Goal: Task Accomplishment & Management: Use online tool/utility

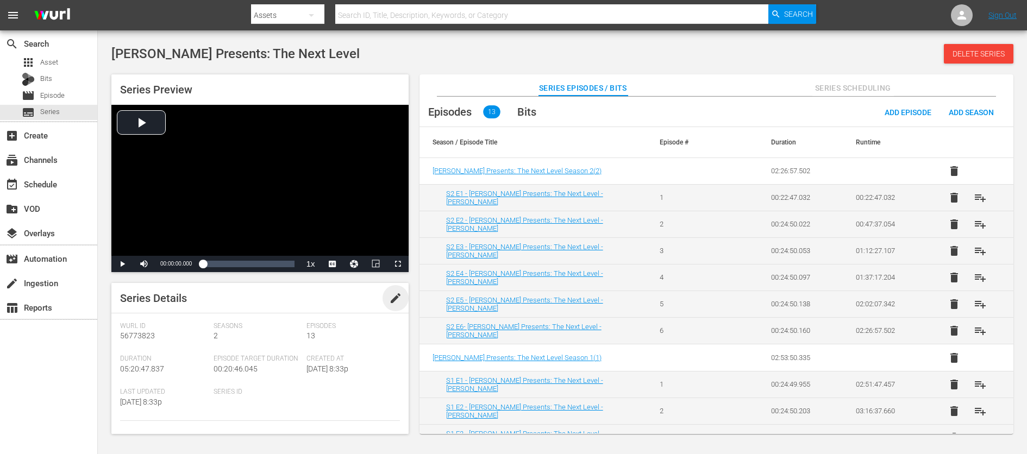
click at [392, 295] on span "edit" at bounding box center [395, 298] width 13 height 13
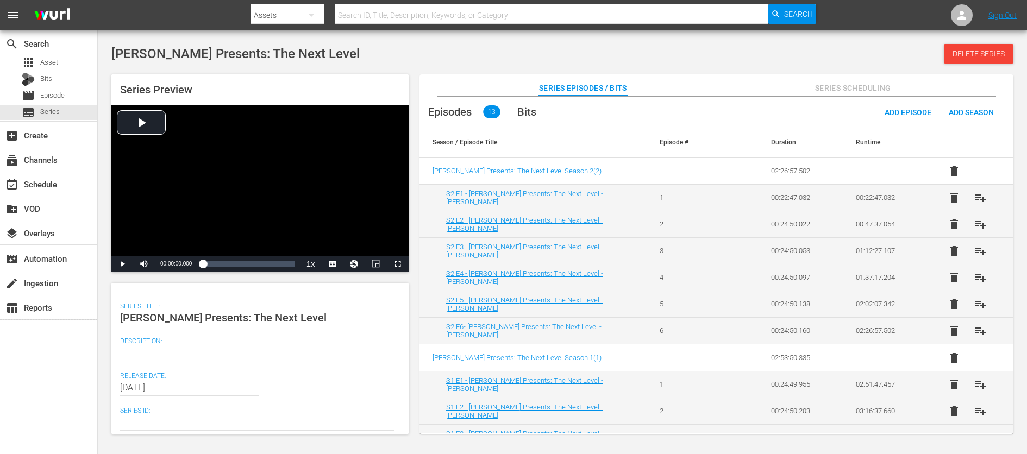
scroll to position [135, 0]
click at [154, 356] on div at bounding box center [257, 350] width 275 height 26
click at [157, 348] on textarea at bounding box center [257, 349] width 275 height 13
paste textarea "Comedian Kevin Hart spotlights rising stars in the stand-up comedy circuit."
type textarea "Comedian Kevin Hart spotlights rising stars in the stand-up comedy circuit."
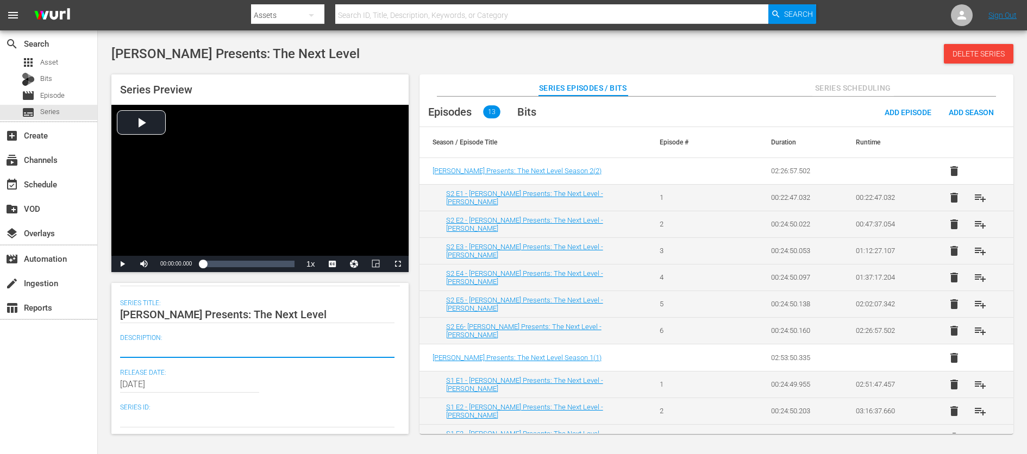
type textarea "Comedian Kevin Hart spotlights rising stars in the stand-up comedy circuit."
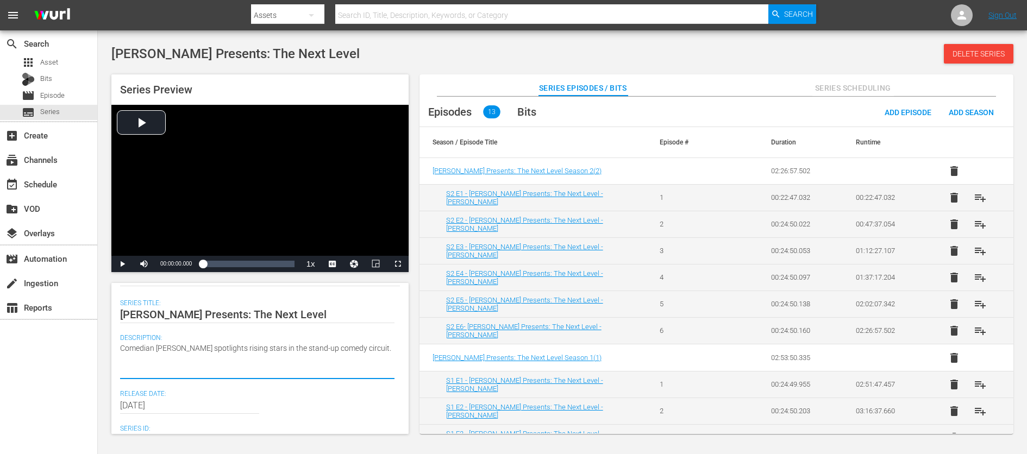
type textarea "Comedian Kevin Hart spotlights rising stars in the stand-up comedy circuit."
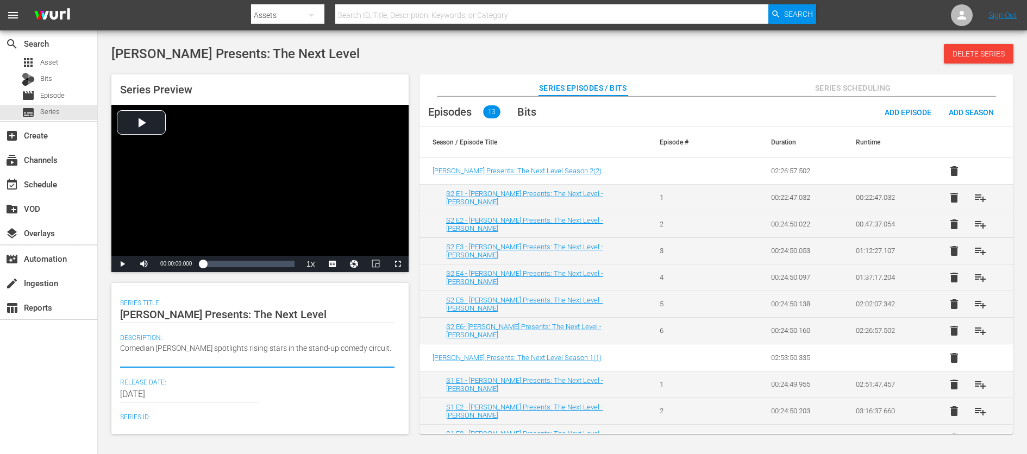
type textarea "Comedian Kevin Hart spotlights rising stars in the stand-up comedy circuit."
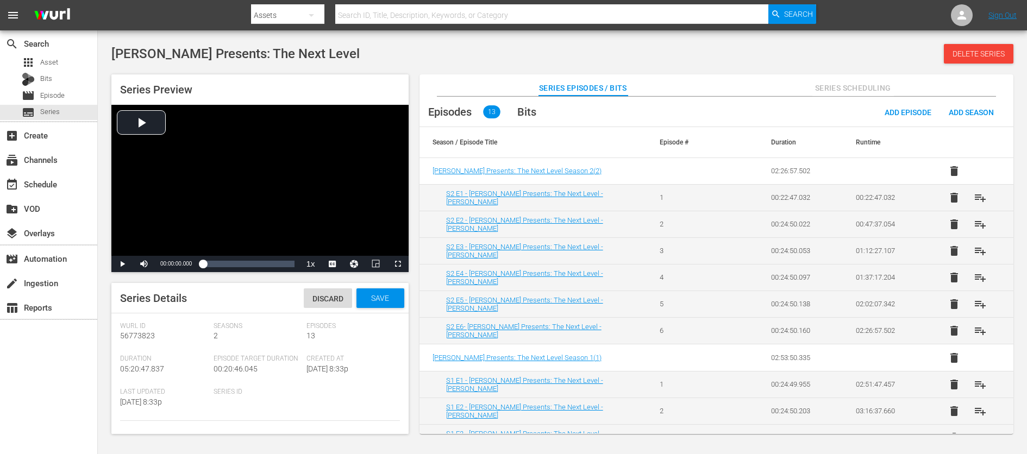
type textarea "Comedian Kevin Hart spotlights rising stars in the stand-up comedy circuit."
click at [382, 300] on span "Save" at bounding box center [380, 298] width 35 height 9
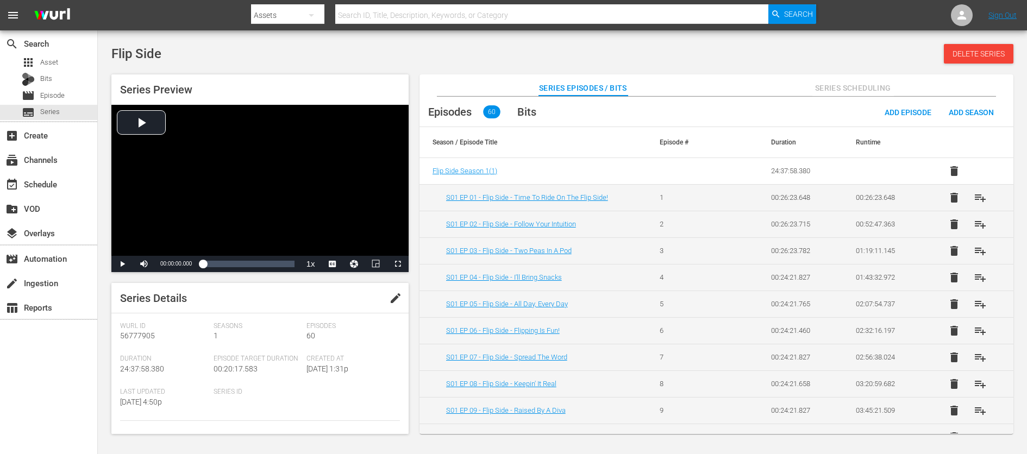
click at [392, 296] on span "edit" at bounding box center [395, 298] width 13 height 13
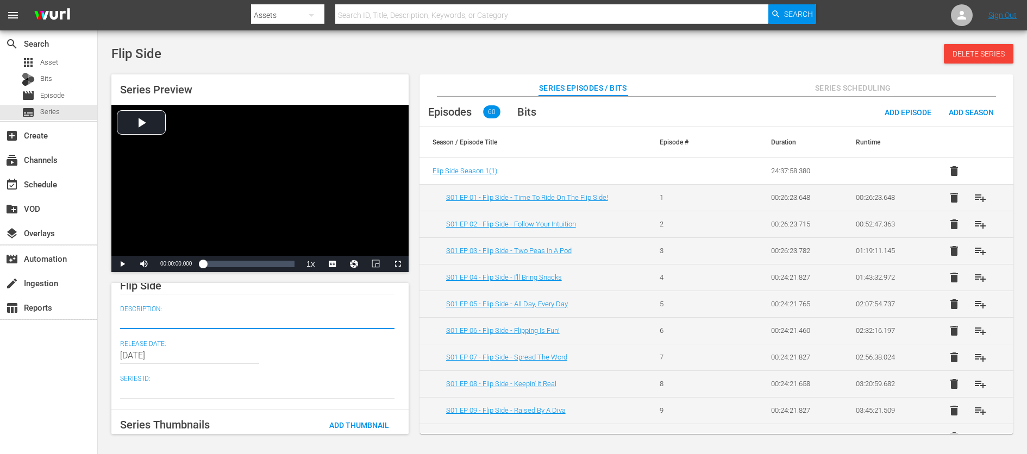
click at [175, 321] on textarea at bounding box center [257, 320] width 275 height 13
paste textarea "Teams compete against each other by guessing popular opinions from anonymous su…"
type textarea "Teams compete against each other by guessing popular opinions from anonymous su…"
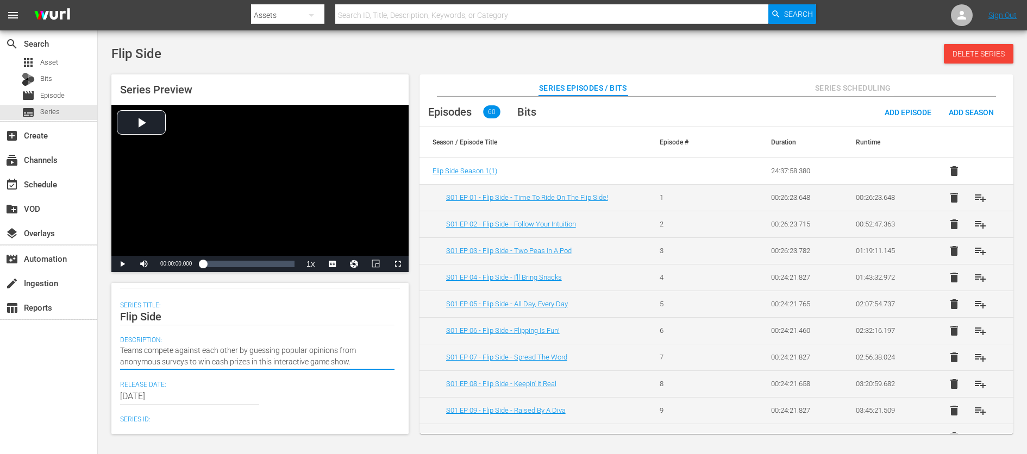
scroll to position [0, 0]
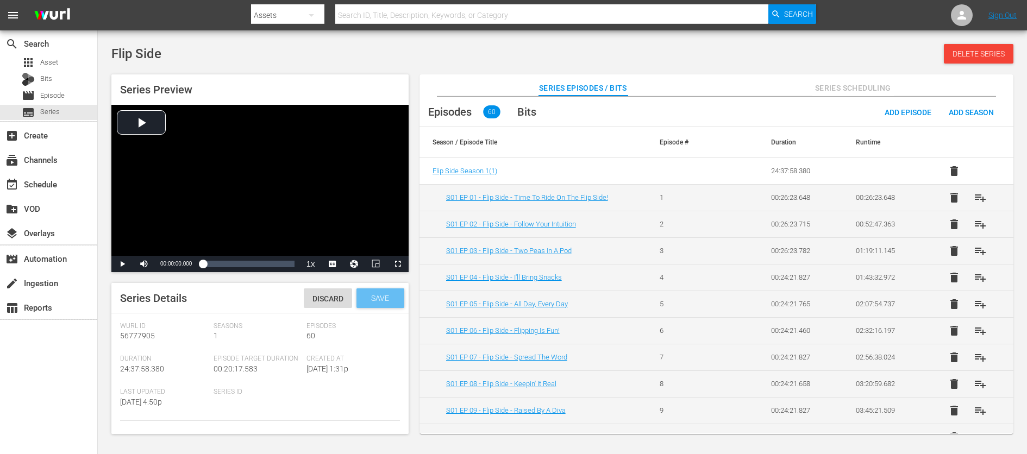
type textarea "Teams compete against each other by guessing popular opinions from anonymous su…"
click at [380, 297] on span "Save" at bounding box center [380, 298] width 35 height 9
